Goal: Information Seeking & Learning: Learn about a topic

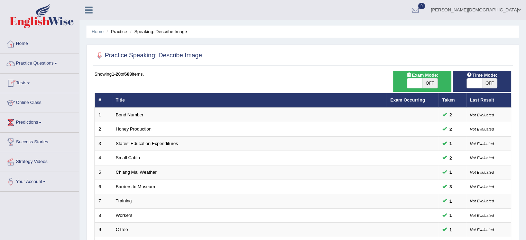
click at [38, 101] on link "Online Class" at bounding box center [39, 101] width 79 height 17
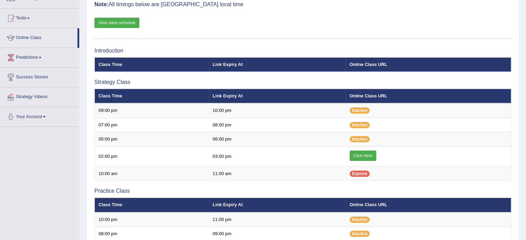
scroll to position [66, 0]
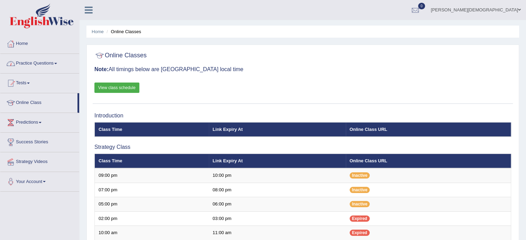
click at [57, 63] on span at bounding box center [55, 63] width 3 height 1
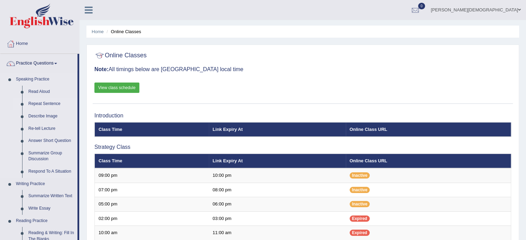
click at [52, 103] on link "Repeat Sentence" at bounding box center [51, 104] width 52 height 12
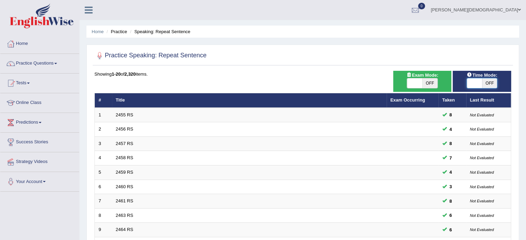
click at [469, 83] on span at bounding box center [474, 84] width 15 height 10
checkbox input "true"
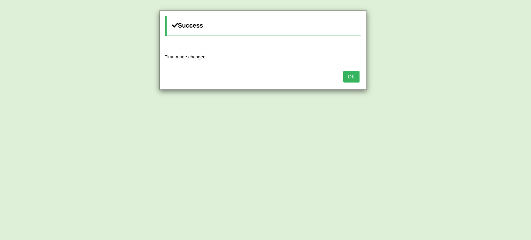
click at [352, 80] on button "OK" at bounding box center [351, 77] width 16 height 12
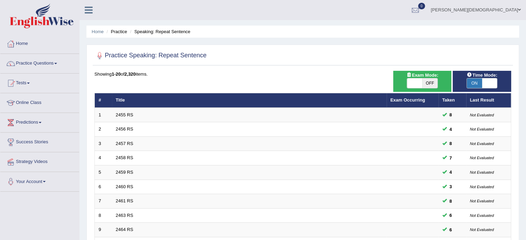
click at [406, 82] on div "ON OFF" at bounding box center [423, 83] width 52 height 10
click at [409, 83] on span at bounding box center [414, 84] width 15 height 10
checkbox input "true"
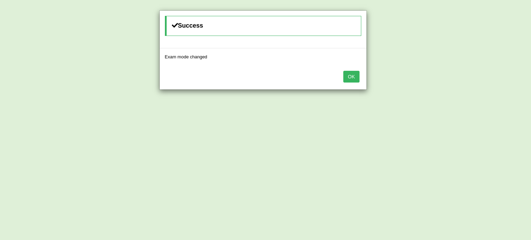
click at [350, 77] on button "OK" at bounding box center [351, 77] width 16 height 12
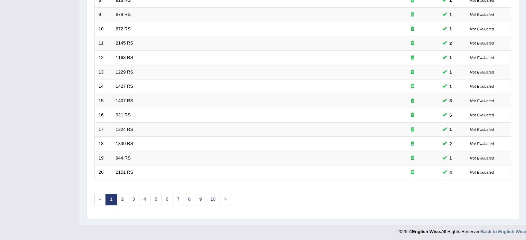
scroll to position [215, 0]
click at [132, 200] on link "3" at bounding box center [133, 199] width 11 height 11
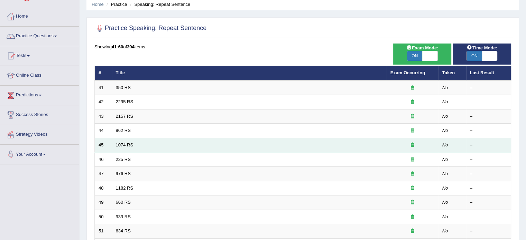
scroll to position [25, 0]
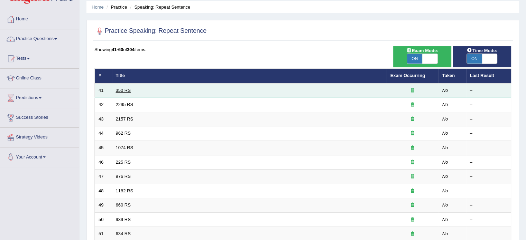
click at [129, 89] on link "350 RS" at bounding box center [123, 90] width 15 height 5
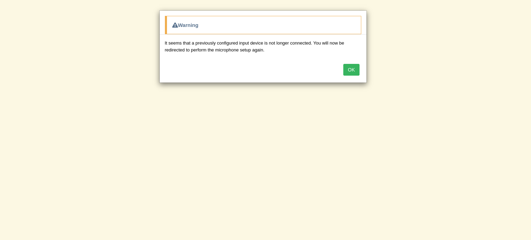
click at [354, 69] on button "OK" at bounding box center [351, 70] width 16 height 12
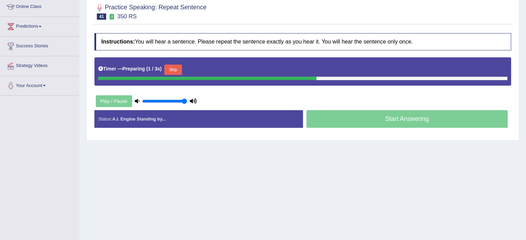
scroll to position [96, 0]
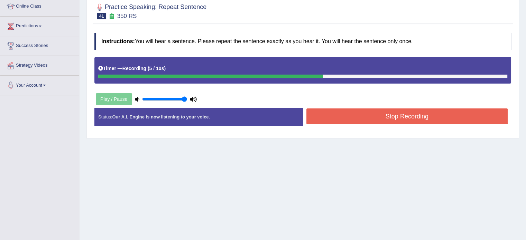
click at [409, 114] on button "Stop Recording" at bounding box center [407, 117] width 202 height 16
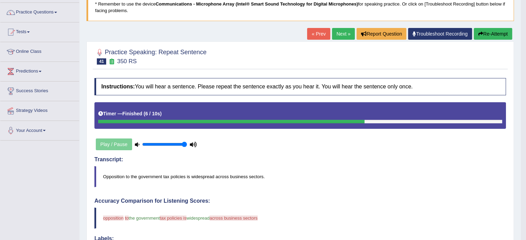
scroll to position [51, 0]
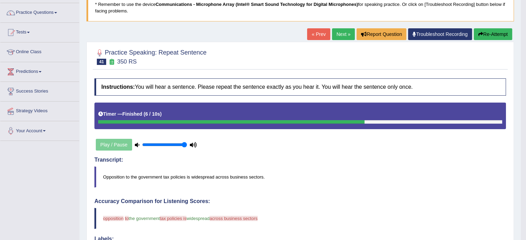
click at [340, 34] on link "Next »" at bounding box center [343, 34] width 23 height 12
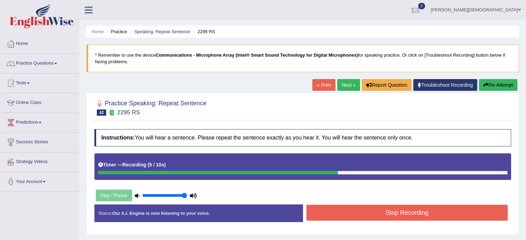
click at [412, 212] on button "Stop Recording" at bounding box center [407, 213] width 202 height 16
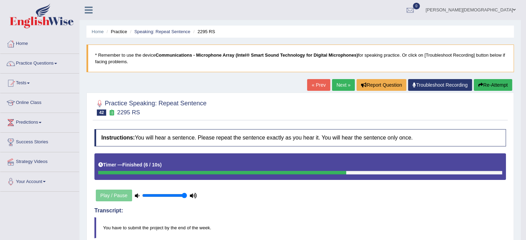
click at [339, 85] on link "Next »" at bounding box center [343, 85] width 23 height 12
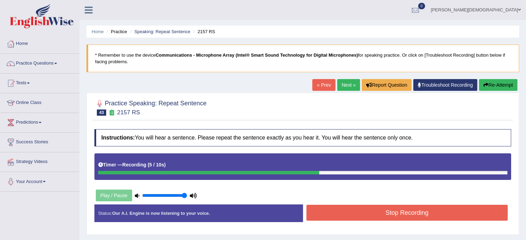
click at [393, 213] on button "Stop Recording" at bounding box center [407, 213] width 202 height 16
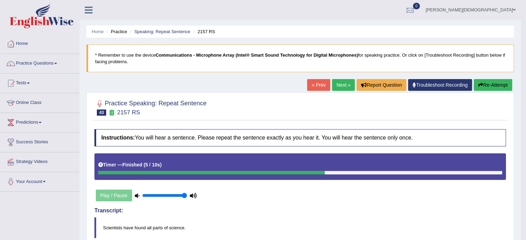
click at [342, 85] on link "Next »" at bounding box center [343, 85] width 23 height 12
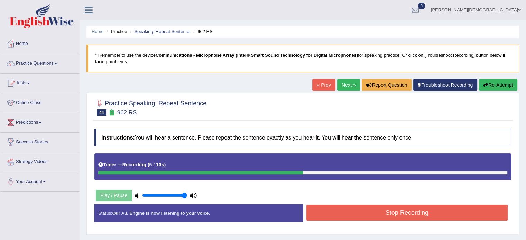
click at [422, 216] on button "Stop Recording" at bounding box center [407, 213] width 202 height 16
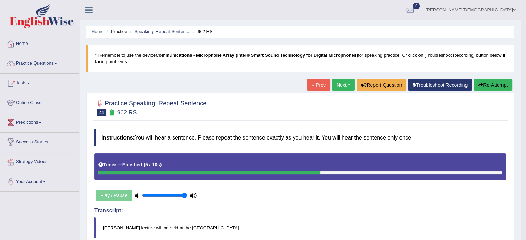
click at [378, 161] on div "Timer — Finished ( 5 / 10s )" at bounding box center [300, 165] width 404 height 12
click at [342, 85] on link "Next »" at bounding box center [343, 85] width 23 height 12
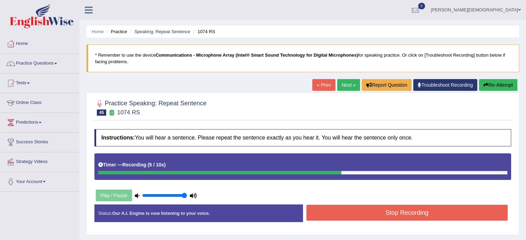
click at [427, 214] on button "Stop Recording" at bounding box center [407, 213] width 202 height 16
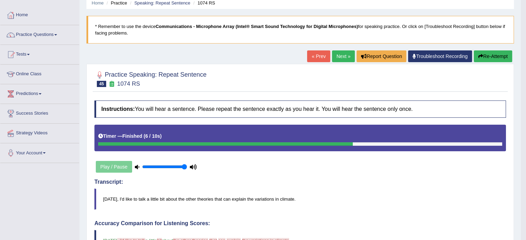
scroll to position [28, 0]
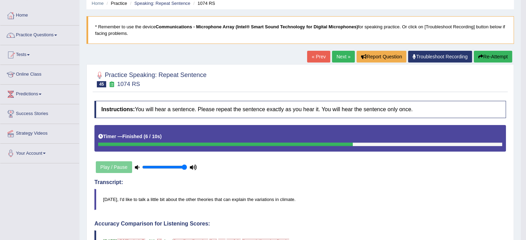
click at [487, 58] on button "Re-Attempt" at bounding box center [493, 57] width 38 height 12
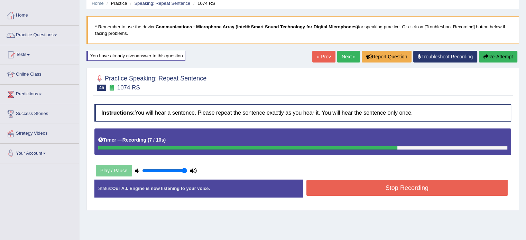
click at [418, 186] on button "Stop Recording" at bounding box center [407, 188] width 202 height 16
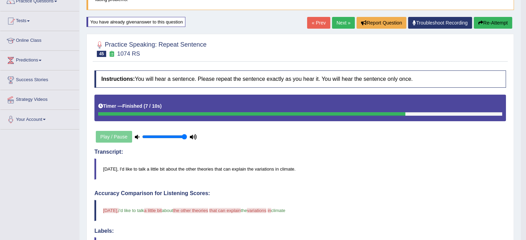
scroll to position [45, 0]
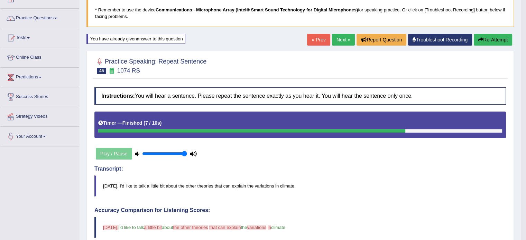
click at [343, 39] on link "Next »" at bounding box center [343, 40] width 23 height 12
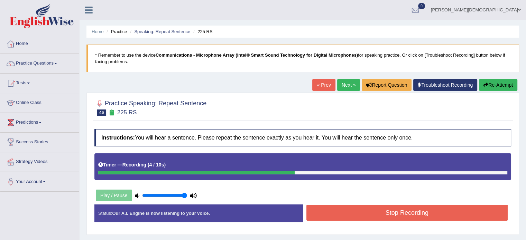
click at [388, 213] on button "Stop Recording" at bounding box center [407, 213] width 202 height 16
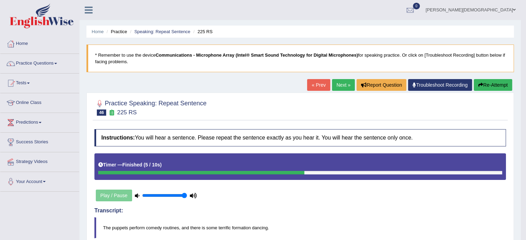
click at [493, 88] on button "Re-Attempt" at bounding box center [493, 85] width 38 height 12
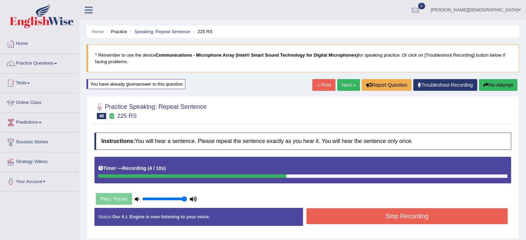
click at [386, 214] on button "Stop Recording" at bounding box center [407, 217] width 202 height 16
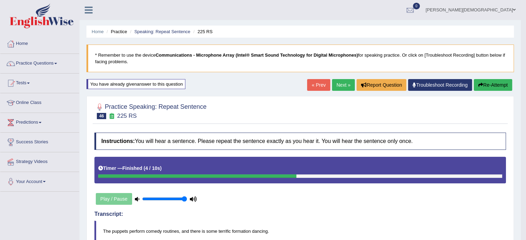
click at [492, 85] on button "Re-Attempt" at bounding box center [493, 85] width 38 height 12
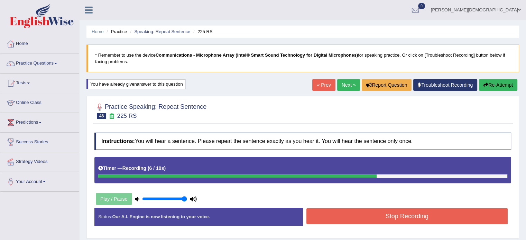
click at [438, 212] on button "Stop Recording" at bounding box center [407, 217] width 202 height 16
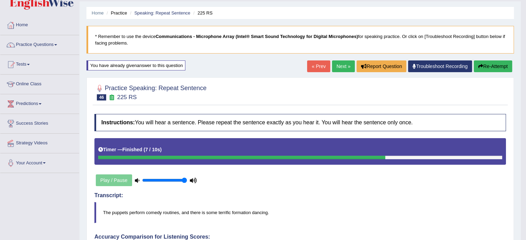
scroll to position [16, 0]
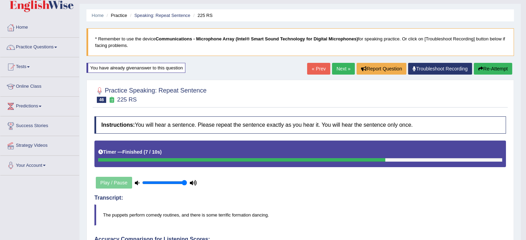
click at [495, 70] on button "Re-Attempt" at bounding box center [493, 69] width 38 height 12
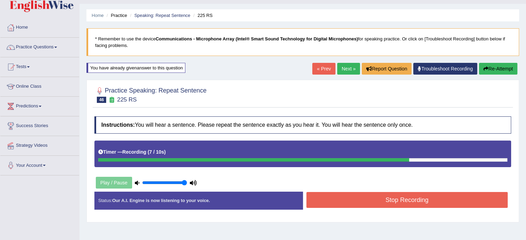
click at [375, 203] on button "Stop Recording" at bounding box center [407, 200] width 202 height 16
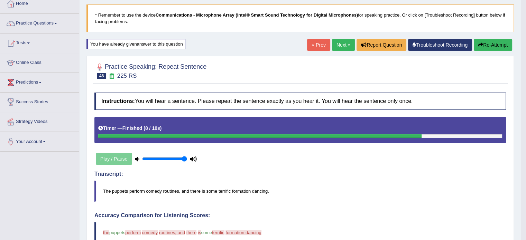
scroll to position [40, 0]
click at [486, 47] on button "Re-Attempt" at bounding box center [493, 45] width 38 height 12
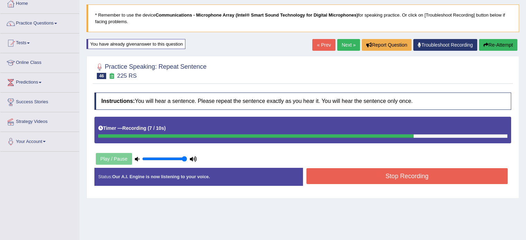
click at [393, 181] on button "Stop Recording" at bounding box center [407, 176] width 202 height 16
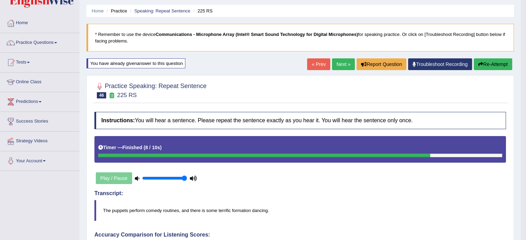
scroll to position [19, 0]
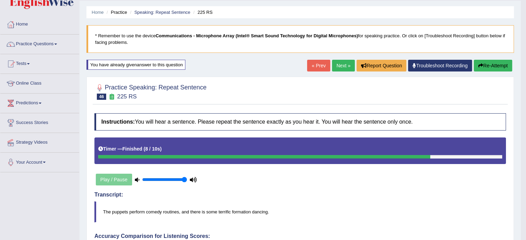
click at [338, 64] on link "Next »" at bounding box center [343, 66] width 23 height 12
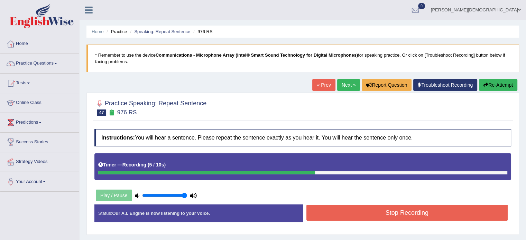
click at [396, 215] on button "Stop Recording" at bounding box center [407, 213] width 202 height 16
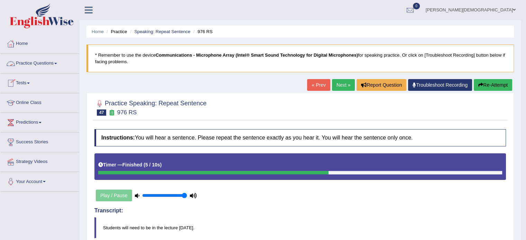
click at [57, 64] on span at bounding box center [55, 63] width 3 height 1
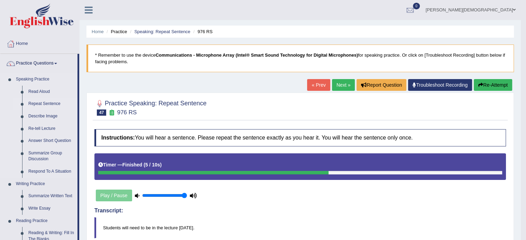
click at [53, 105] on link "Repeat Sentence" at bounding box center [51, 104] width 52 height 12
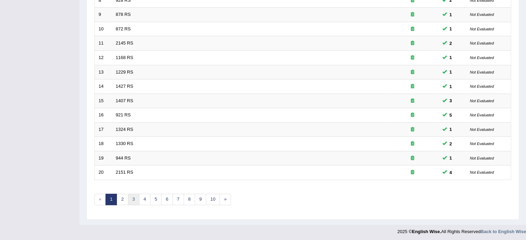
click at [133, 201] on link "3" at bounding box center [133, 199] width 11 height 11
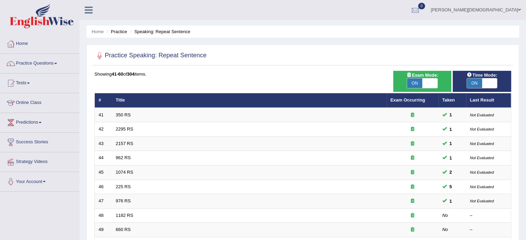
click at [57, 63] on span at bounding box center [55, 63] width 3 height 1
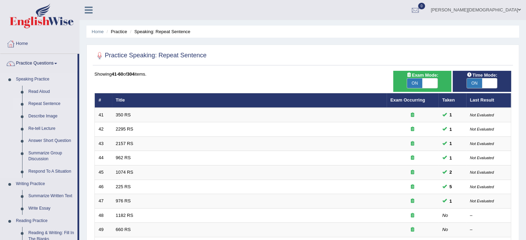
click at [53, 103] on link "Repeat Sentence" at bounding box center [51, 104] width 52 height 12
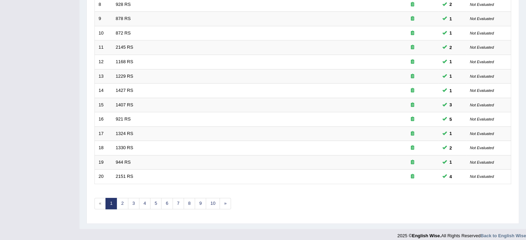
scroll to position [215, 0]
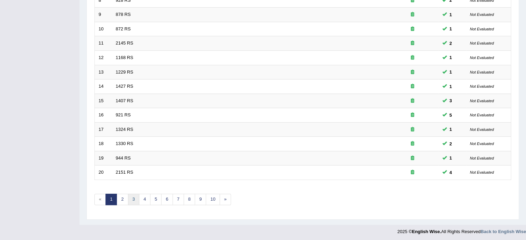
click at [133, 196] on link "3" at bounding box center [133, 199] width 11 height 11
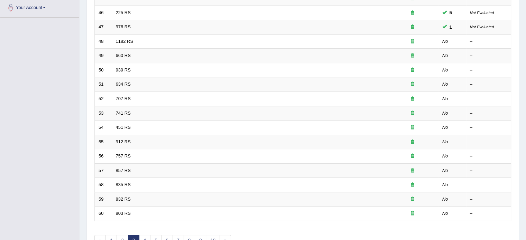
scroll to position [131, 0]
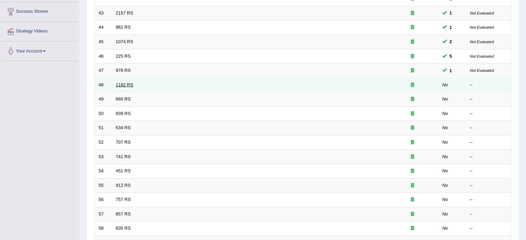
click at [122, 83] on link "1182 RS" at bounding box center [125, 84] width 18 height 5
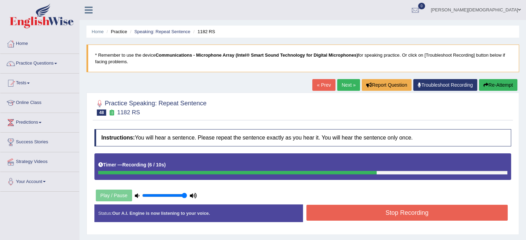
click at [396, 215] on button "Stop Recording" at bounding box center [407, 213] width 202 height 16
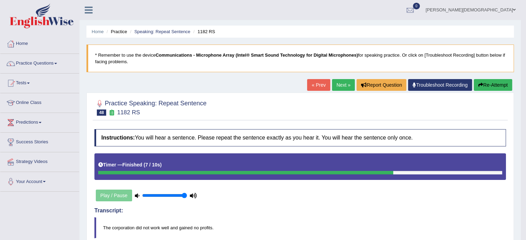
click at [495, 87] on button "Re-Attempt" at bounding box center [493, 85] width 38 height 12
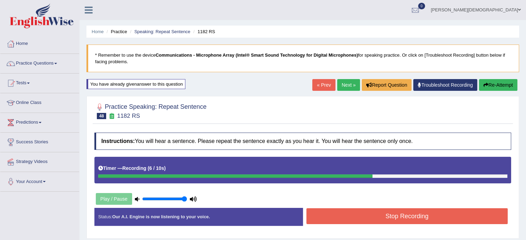
click at [441, 219] on button "Stop Recording" at bounding box center [407, 217] width 202 height 16
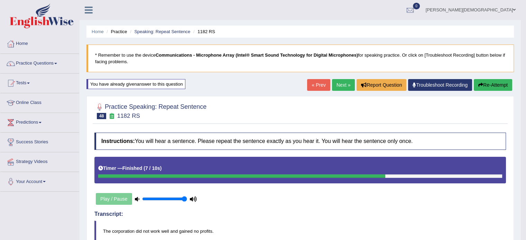
click at [340, 83] on link "Next »" at bounding box center [343, 85] width 23 height 12
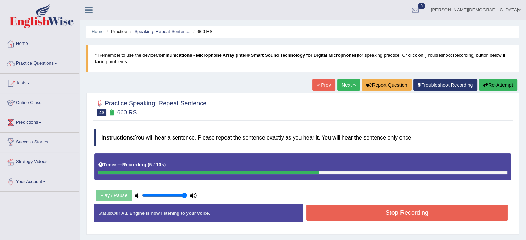
click at [434, 211] on button "Stop Recording" at bounding box center [407, 213] width 202 height 16
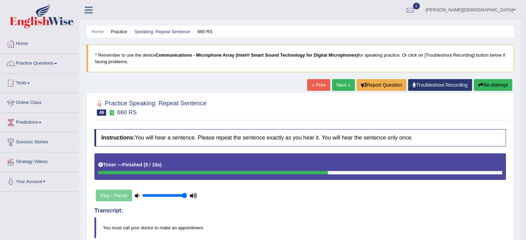
click at [342, 85] on link "Next »" at bounding box center [343, 85] width 23 height 12
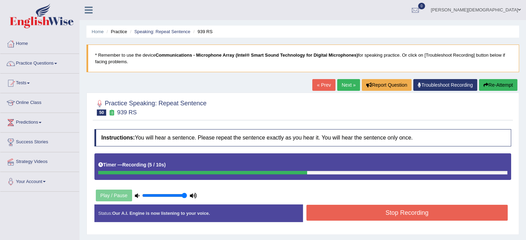
click at [419, 211] on button "Stop Recording" at bounding box center [407, 213] width 202 height 16
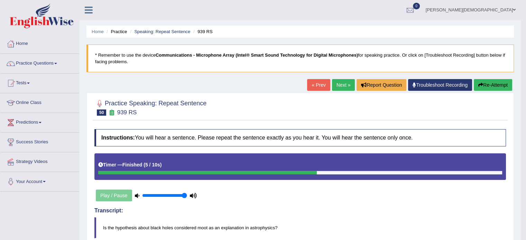
click at [495, 87] on button "Re-Attempt" at bounding box center [493, 85] width 38 height 12
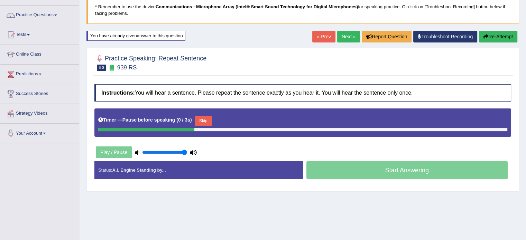
scroll to position [49, 0]
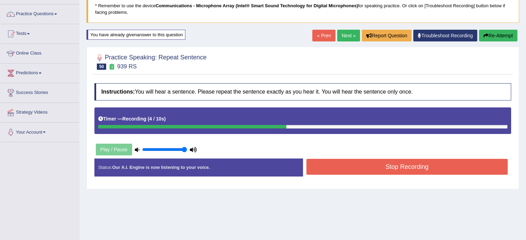
click at [401, 169] on button "Stop Recording" at bounding box center [407, 167] width 202 height 16
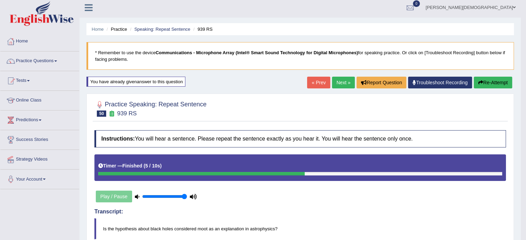
scroll to position [2, 0]
click at [341, 81] on link "Next »" at bounding box center [343, 83] width 23 height 12
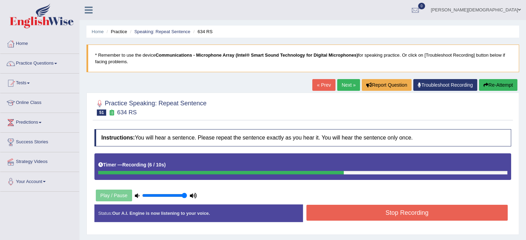
click at [398, 216] on button "Stop Recording" at bounding box center [407, 213] width 202 height 16
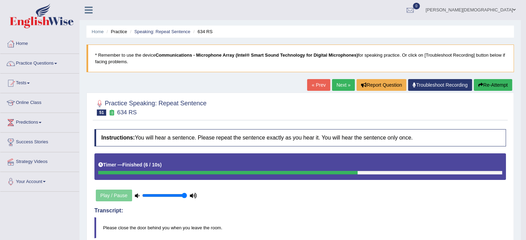
click at [342, 89] on link "Next »" at bounding box center [343, 85] width 23 height 12
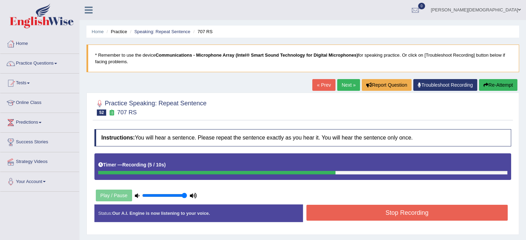
click at [395, 215] on button "Stop Recording" at bounding box center [407, 213] width 202 height 16
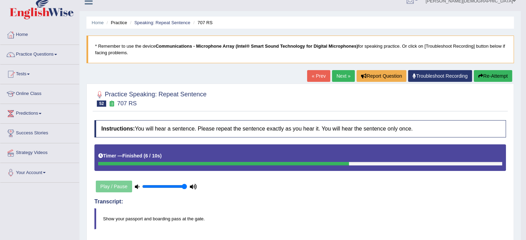
scroll to position [6, 0]
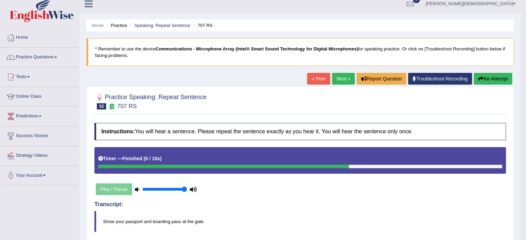
click at [342, 79] on link "Next »" at bounding box center [343, 79] width 23 height 12
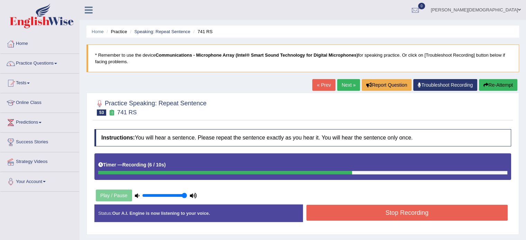
click at [417, 214] on button "Stop Recording" at bounding box center [407, 213] width 202 height 16
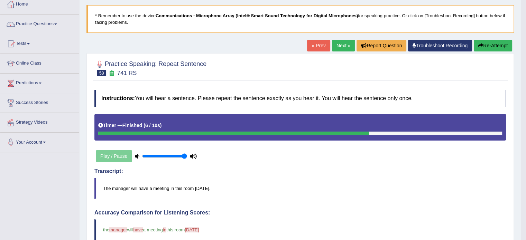
scroll to position [37, 0]
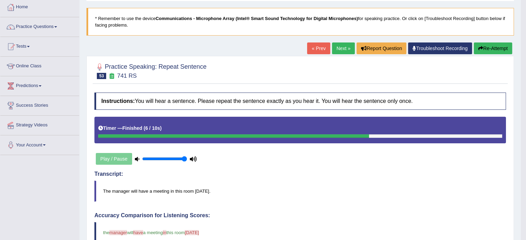
click at [343, 50] on link "Next »" at bounding box center [343, 49] width 23 height 12
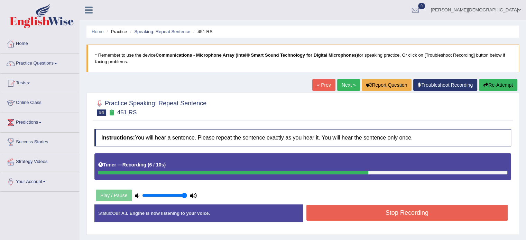
click at [405, 215] on button "Stop Recording" at bounding box center [407, 213] width 202 height 16
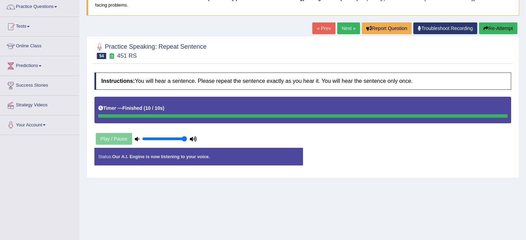
scroll to position [62, 0]
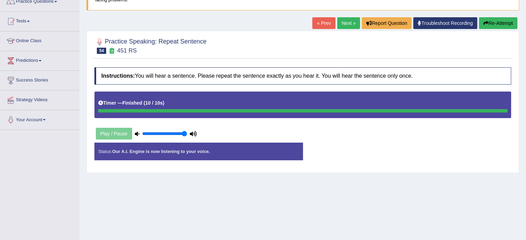
click at [500, 25] on button "Re-Attempt" at bounding box center [498, 23] width 38 height 12
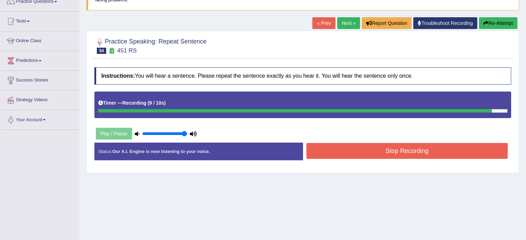
click at [425, 153] on button "Stop Recording" at bounding box center [407, 151] width 202 height 16
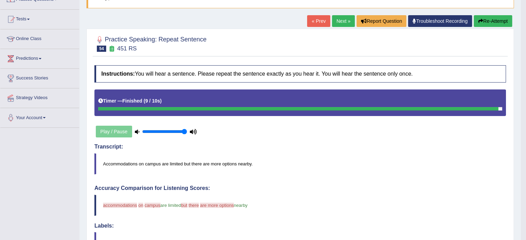
scroll to position [11, 0]
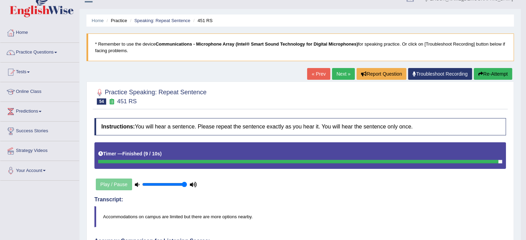
click at [486, 75] on button "Re-Attempt" at bounding box center [493, 74] width 38 height 12
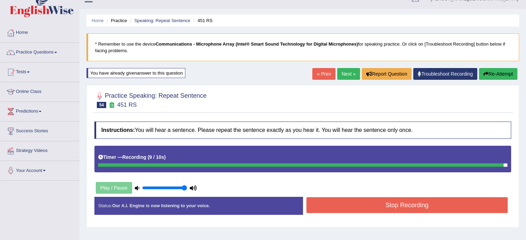
click at [415, 209] on button "Stop Recording" at bounding box center [407, 205] width 202 height 16
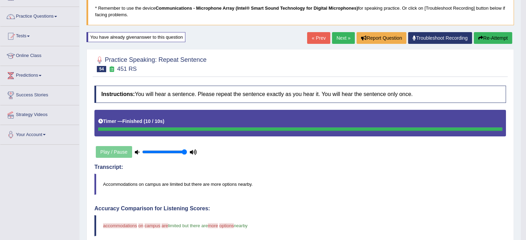
scroll to position [47, 0]
click at [340, 37] on link "Next »" at bounding box center [343, 39] width 23 height 12
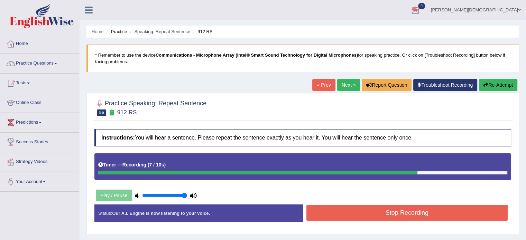
click at [505, 86] on button "Re-Attempt" at bounding box center [498, 85] width 38 height 12
click at [504, 86] on button "Re-Attempt" at bounding box center [498, 85] width 38 height 12
click at [412, 214] on button "Stop Recording" at bounding box center [407, 213] width 202 height 16
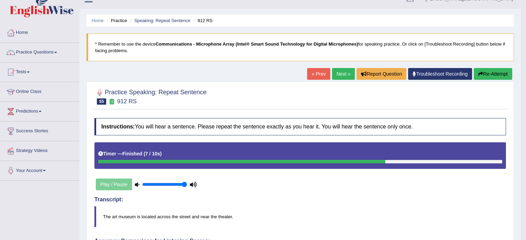
scroll to position [2, 0]
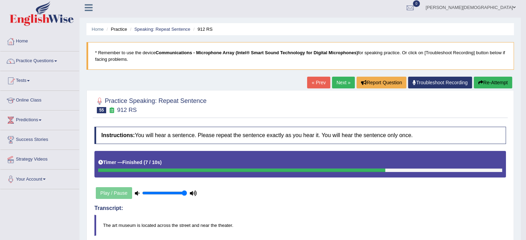
click at [489, 84] on button "Re-Attempt" at bounding box center [493, 83] width 38 height 12
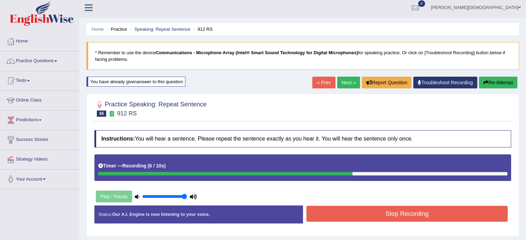
click at [412, 212] on button "Stop Recording" at bounding box center [407, 214] width 202 height 16
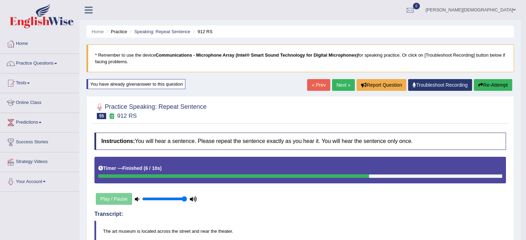
click at [339, 83] on link "Next »" at bounding box center [343, 85] width 23 height 12
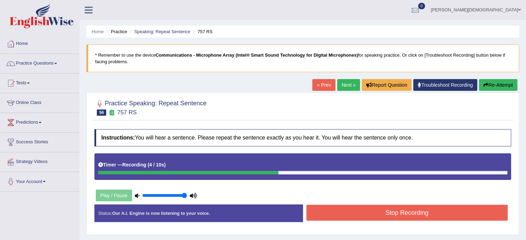
click button "Stop Recording"
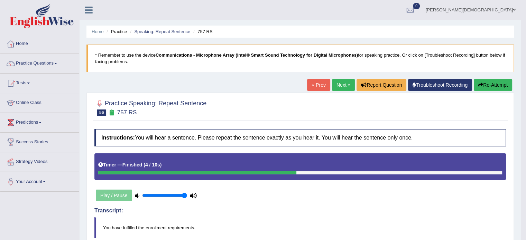
click link "Next »"
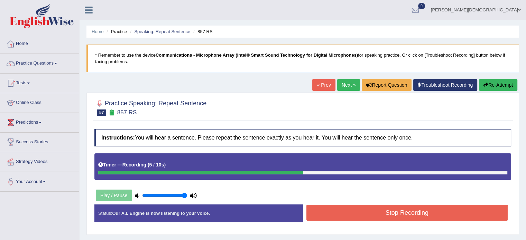
click at [361, 209] on button "Stop Recording" at bounding box center [407, 213] width 202 height 16
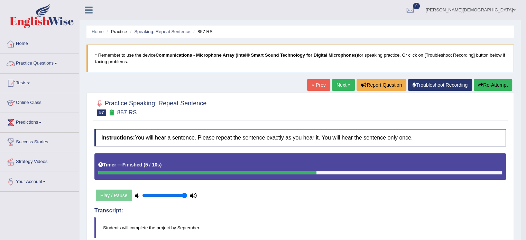
click at [58, 62] on link "Practice Questions" at bounding box center [39, 62] width 79 height 17
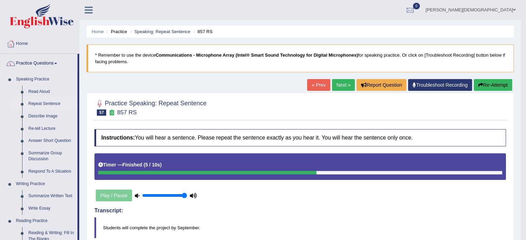
click at [50, 104] on link "Repeat Sentence" at bounding box center [51, 104] width 52 height 12
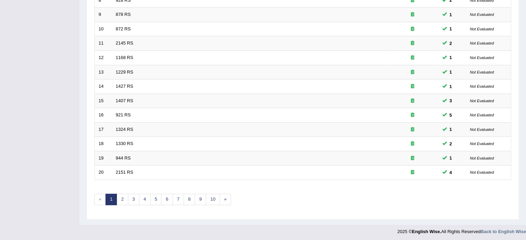
scroll to position [215, 0]
click at [131, 197] on link "3" at bounding box center [133, 199] width 11 height 11
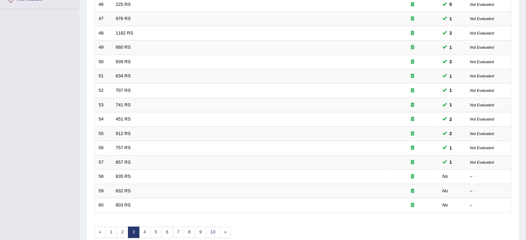
scroll to position [213, 0]
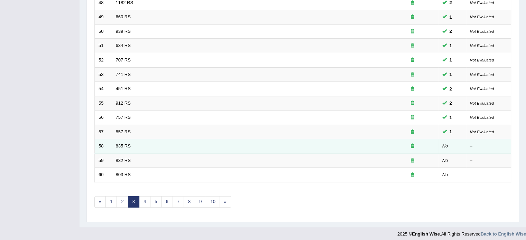
click at [287, 144] on td "835 RS" at bounding box center [249, 146] width 275 height 15
click at [127, 145] on link "835 RS" at bounding box center [123, 146] width 15 height 5
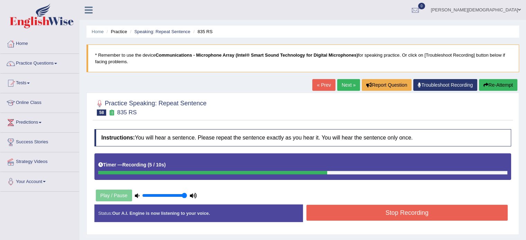
click at [376, 211] on button "Stop Recording" at bounding box center [407, 213] width 202 height 16
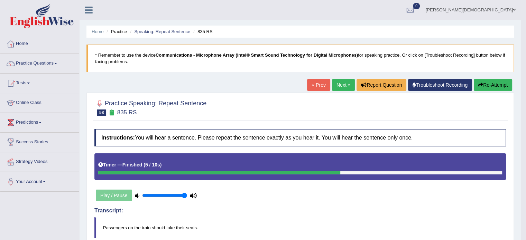
click at [491, 85] on button "Re-Attempt" at bounding box center [493, 85] width 38 height 12
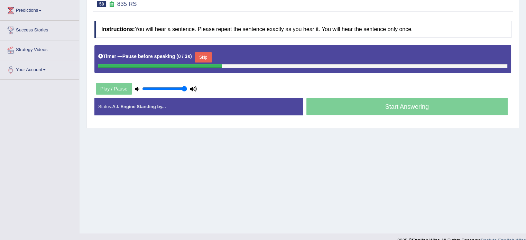
scroll to position [123, 0]
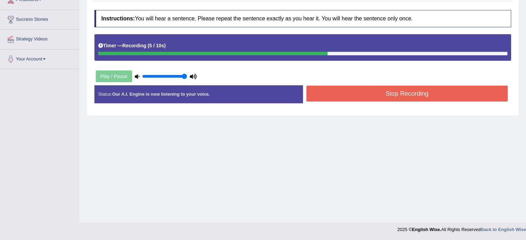
click at [419, 94] on button "Stop Recording" at bounding box center [407, 94] width 202 height 16
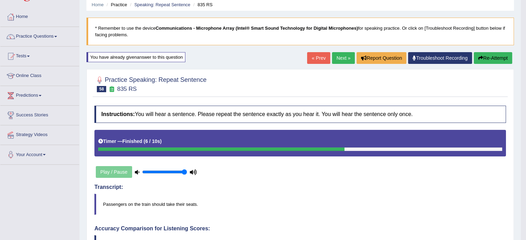
scroll to position [0, 0]
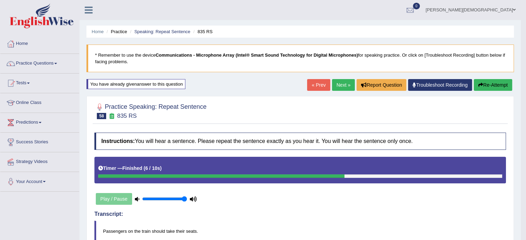
click at [338, 85] on link "Next »" at bounding box center [343, 85] width 23 height 12
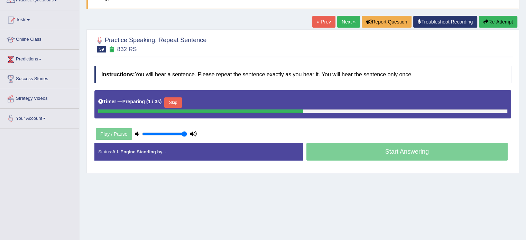
scroll to position [64, 0]
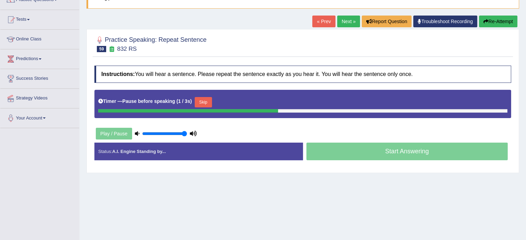
click at [348, 20] on link "Next »" at bounding box center [348, 22] width 23 height 12
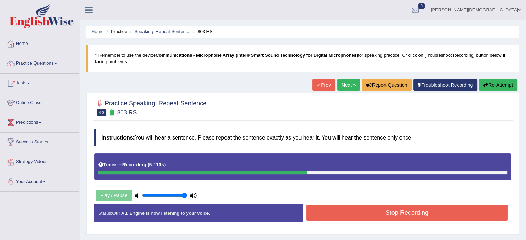
click at [396, 211] on button "Stop Recording" at bounding box center [407, 213] width 202 height 16
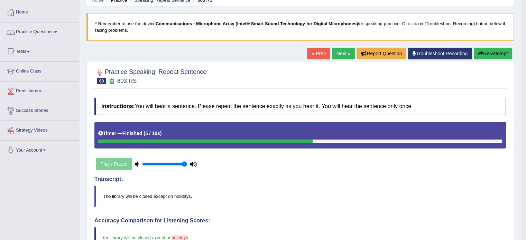
scroll to position [31, 0]
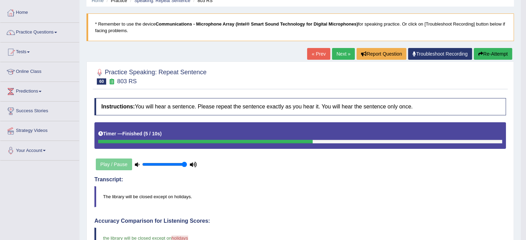
click at [342, 53] on link "Next »" at bounding box center [343, 54] width 23 height 12
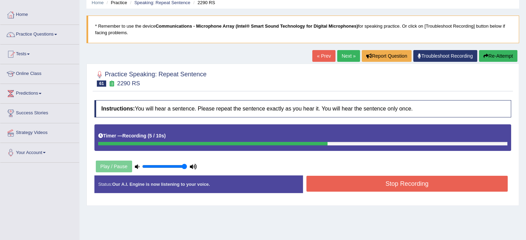
click at [383, 182] on button "Stop Recording" at bounding box center [407, 184] width 202 height 16
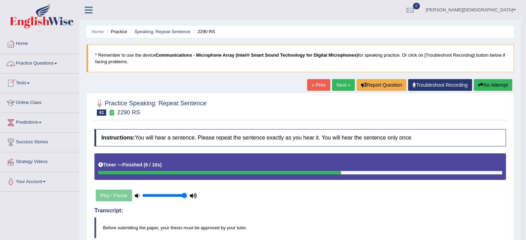
click at [56, 61] on link "Practice Questions" at bounding box center [39, 62] width 79 height 17
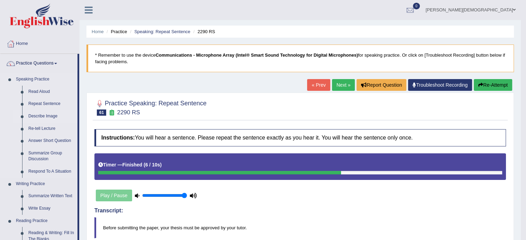
click at [43, 116] on link "Describe Image" at bounding box center [51, 116] width 52 height 12
